Goal: Task Accomplishment & Management: Manage account settings

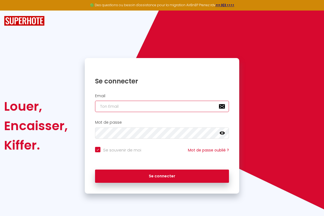
type input "[PERSON_NAME][EMAIL_ADDRESS][PERSON_NAME][DOMAIN_NAME]"
checkbox input "true"
type input "[PERSON_NAME][EMAIL_ADDRESS][PERSON_NAME][DOMAIN_NAME]"
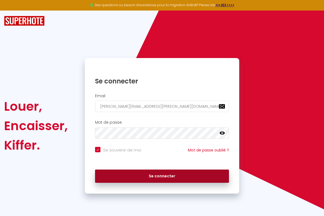
click at [162, 176] on button "Se connecter" at bounding box center [162, 177] width 134 height 14
checkbox input "true"
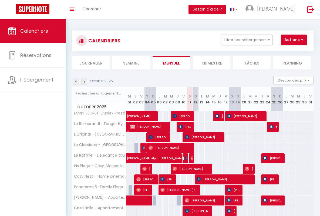
click at [131, 63] on li "Semaine" at bounding box center [131, 62] width 38 height 13
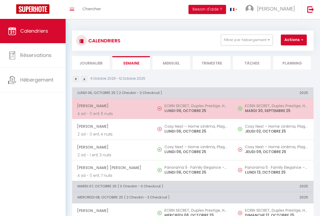
click at [111, 106] on span "[PERSON_NAME]" at bounding box center [112, 106] width 70 height 10
select select "OK"
select select "0"
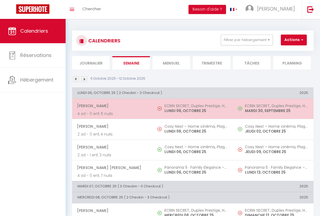
select select "1"
select select
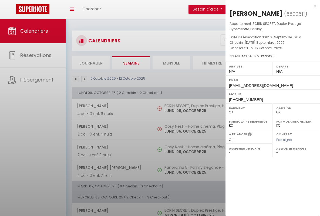
click at [271, 6] on div "x" at bounding box center [271, 6] width 90 height 6
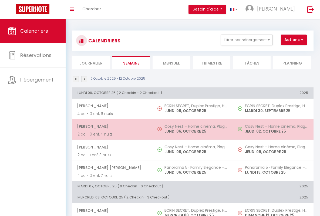
click at [111, 126] on span "[PERSON_NAME]" at bounding box center [112, 126] width 70 height 10
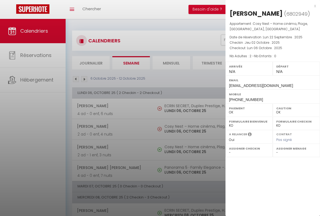
click at [271, 6] on div "x" at bounding box center [271, 6] width 90 height 6
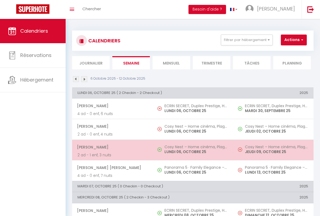
click at [111, 147] on span "[PERSON_NAME]" at bounding box center [112, 147] width 70 height 10
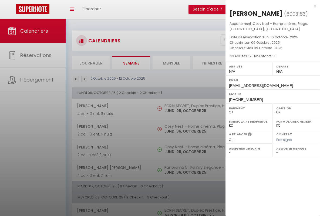
click at [271, 6] on div "x" at bounding box center [271, 6] width 90 height 6
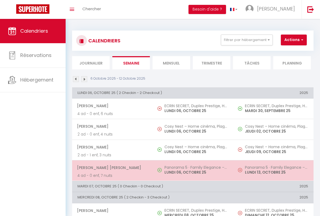
click at [111, 167] on span "[PERSON_NAME] [PERSON_NAME]" at bounding box center [112, 168] width 70 height 10
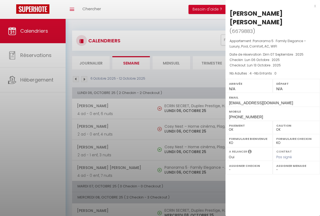
click at [271, 6] on div "x" at bounding box center [271, 6] width 90 height 6
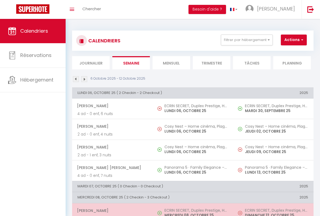
click at [111, 210] on span "[PERSON_NAME]" at bounding box center [112, 211] width 70 height 10
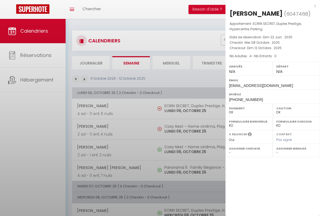
click at [271, 6] on div "x" at bounding box center [271, 6] width 90 height 6
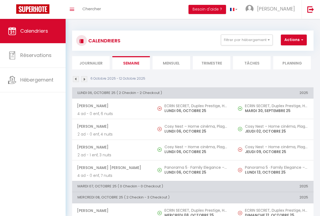
scroll to position [123, 0]
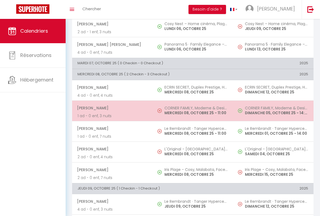
click at [111, 108] on span "[PERSON_NAME]" at bounding box center [112, 108] width 70 height 10
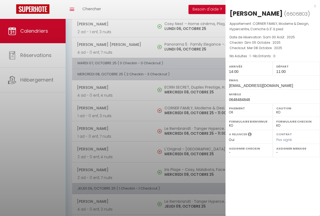
click at [271, 6] on div "x" at bounding box center [271, 6] width 90 height 6
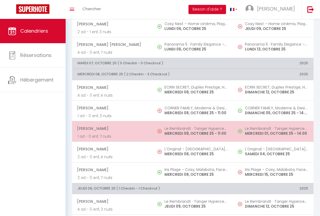
click at [111, 129] on span "[PERSON_NAME]" at bounding box center [112, 128] width 70 height 10
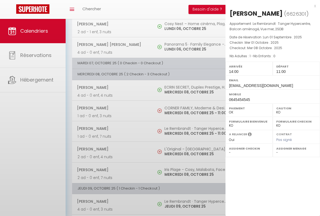
click at [271, 6] on div "x" at bounding box center [271, 6] width 90 height 6
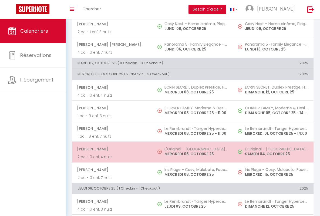
click at [111, 149] on span "[PERSON_NAME]" at bounding box center [112, 149] width 70 height 10
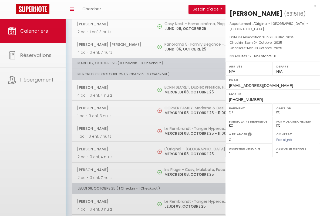
click at [271, 6] on div "x" at bounding box center [271, 6] width 90 height 6
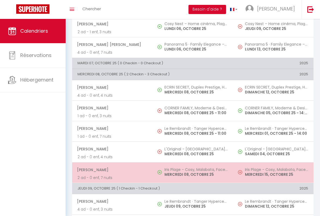
click at [111, 170] on span "[PERSON_NAME]" at bounding box center [112, 170] width 70 height 10
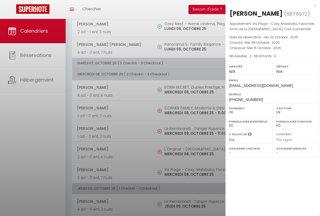
click at [271, 6] on div "x" at bounding box center [271, 6] width 90 height 6
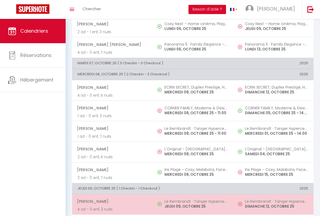
click at [111, 201] on span "[PERSON_NAME]" at bounding box center [112, 201] width 70 height 10
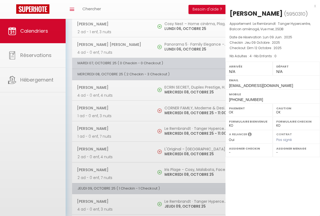
click at [271, 6] on div "x" at bounding box center [271, 6] width 90 height 6
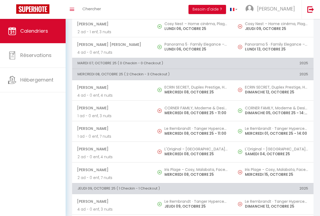
scroll to position [237, 0]
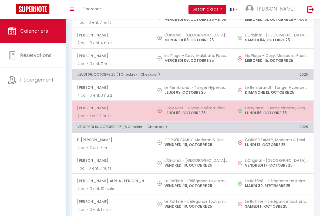
click at [111, 108] on span "[PERSON_NAME]" at bounding box center [112, 108] width 70 height 10
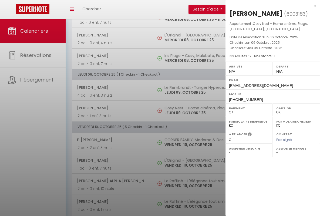
click at [271, 6] on div "x" at bounding box center [271, 6] width 90 height 6
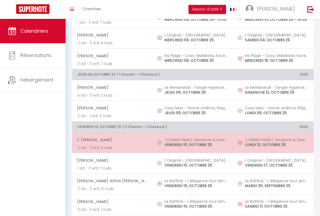
click at [111, 140] on span "F. [PERSON_NAME]" at bounding box center [112, 140] width 70 height 10
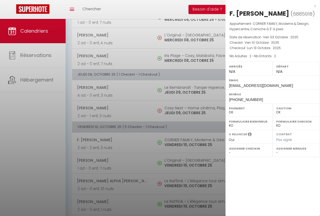
click at [271, 6] on div "x" at bounding box center [271, 6] width 90 height 6
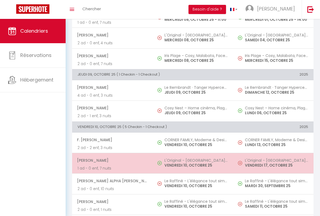
click at [111, 160] on span "[PERSON_NAME]" at bounding box center [112, 160] width 70 height 10
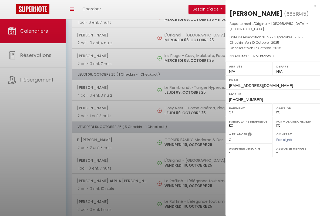
click at [271, 6] on div "x" at bounding box center [271, 6] width 90 height 6
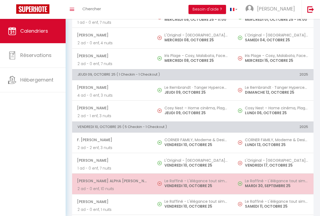
click at [111, 181] on span "[PERSON_NAME] Alpha [PERSON_NAME]" at bounding box center [112, 181] width 70 height 10
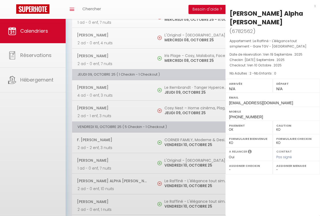
click at [271, 6] on div "x" at bounding box center [271, 6] width 90 height 6
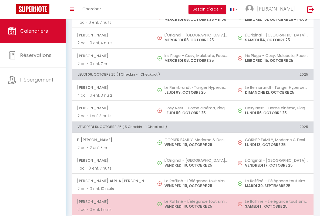
click at [111, 201] on span "[PERSON_NAME]" at bounding box center [112, 202] width 70 height 10
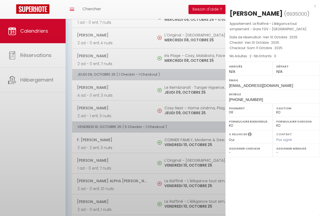
click at [271, 6] on div "x" at bounding box center [271, 6] width 90 height 6
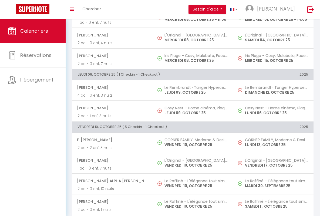
scroll to position [351, 0]
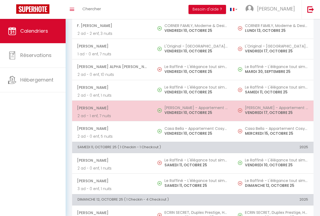
click at [111, 108] on span "[PERSON_NAME]" at bounding box center [112, 108] width 70 height 10
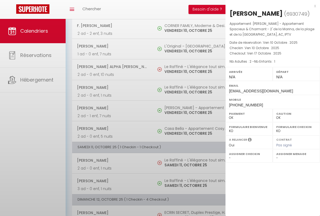
click at [271, 6] on div "x" at bounding box center [271, 6] width 90 height 6
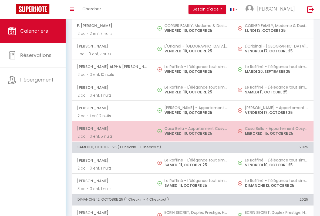
click at [111, 129] on span "[PERSON_NAME]" at bounding box center [112, 128] width 70 height 10
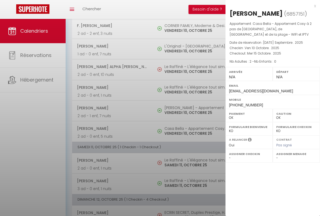
click at [271, 6] on div "x" at bounding box center [271, 6] width 90 height 6
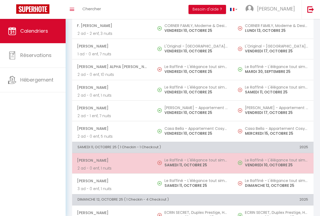
click at [111, 160] on span "[PERSON_NAME]" at bounding box center [112, 160] width 70 height 10
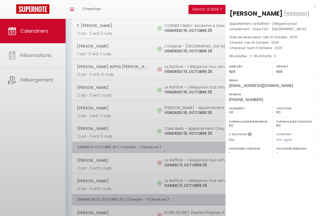
click at [271, 6] on div "x" at bounding box center [271, 6] width 90 height 6
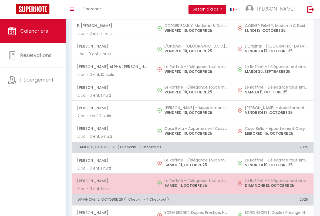
click at [111, 181] on span "[PERSON_NAME]" at bounding box center [112, 181] width 70 height 10
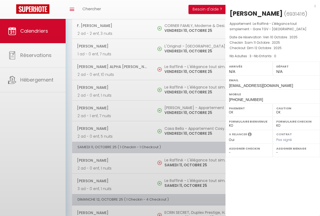
click at [271, 6] on div "x" at bounding box center [271, 6] width 90 height 6
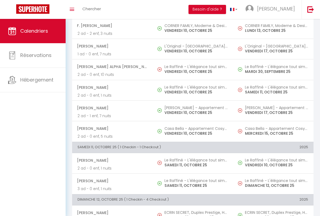
scroll to position [353, 0]
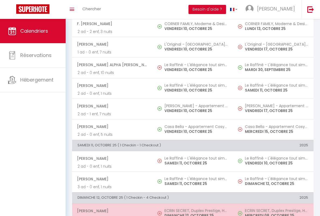
click at [111, 211] on span "[PERSON_NAME]" at bounding box center [112, 211] width 70 height 10
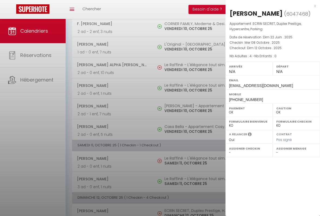
click at [271, 6] on div "x" at bounding box center [271, 6] width 90 height 6
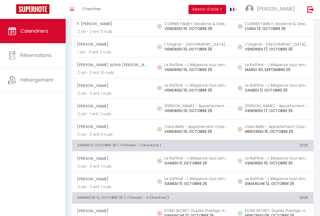
scroll to position [454, 0]
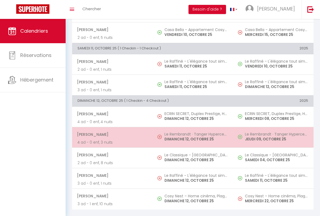
click at [111, 130] on span "[PERSON_NAME]" at bounding box center [112, 134] width 70 height 10
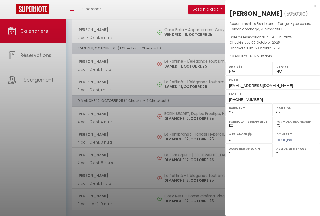
click at [271, 6] on div "x" at bounding box center [271, 6] width 90 height 6
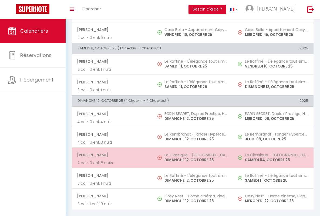
click at [111, 151] on span "[PERSON_NAME]" at bounding box center [112, 155] width 70 height 10
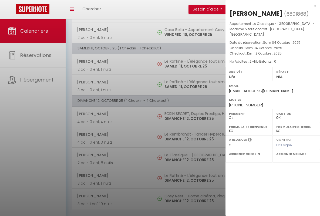
click at [271, 6] on div "x" at bounding box center [271, 6] width 90 height 6
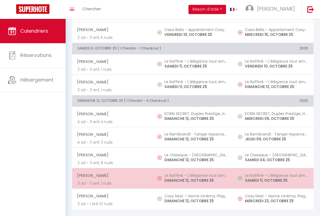
click at [111, 172] on span "[PERSON_NAME]" at bounding box center [112, 175] width 70 height 10
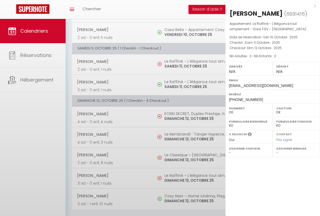
click at [271, 6] on div "x" at bounding box center [271, 6] width 90 height 6
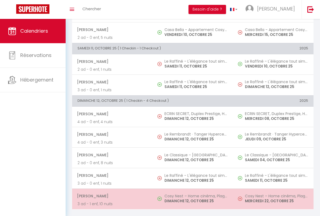
click at [111, 192] on span "[PERSON_NAME]" at bounding box center [112, 196] width 70 height 10
select select "KO"
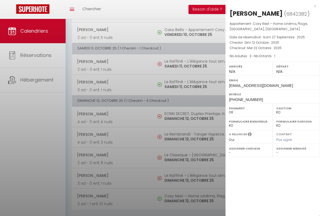
click at [271, 6] on div "x" at bounding box center [271, 6] width 90 height 6
